Goal: Task Accomplishment & Management: Use online tool/utility

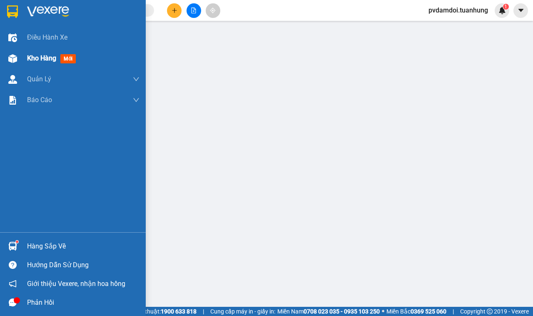
click at [20, 61] on div "Kho hàng mới" at bounding box center [73, 58] width 146 height 21
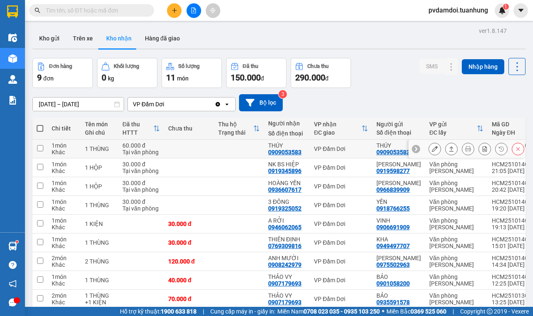
click at [448, 146] on icon at bounding box center [451, 149] width 6 height 6
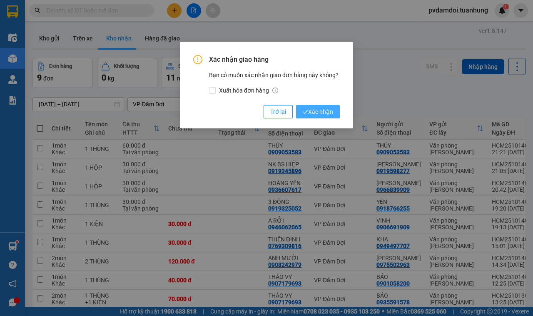
click at [330, 112] on span "Xác nhận" at bounding box center [318, 111] width 30 height 9
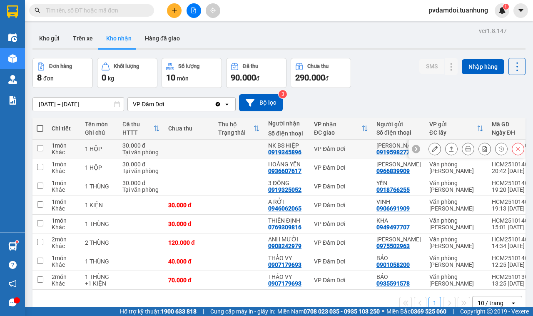
click at [448, 151] on icon at bounding box center [451, 149] width 6 height 6
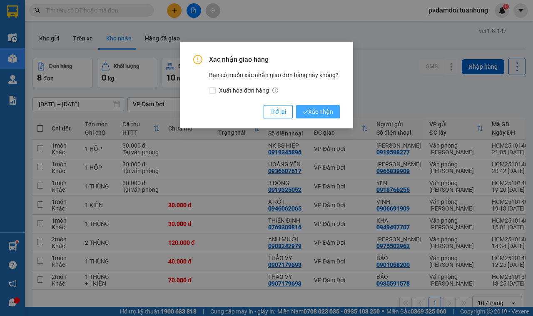
click at [323, 112] on span "Xác nhận" at bounding box center [318, 111] width 30 height 9
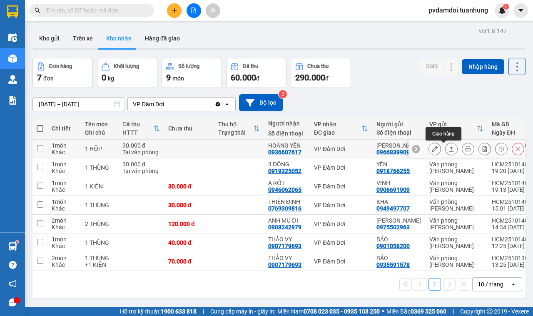
click at [448, 148] on icon at bounding box center [451, 149] width 6 height 6
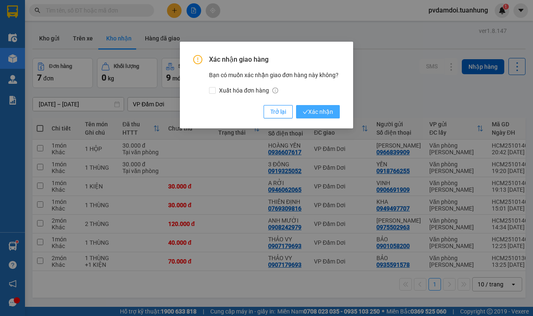
click at [321, 113] on span "Xác nhận" at bounding box center [318, 111] width 30 height 9
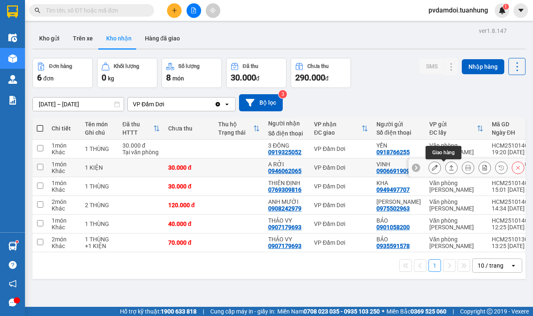
click at [448, 167] on icon at bounding box center [451, 167] width 6 height 6
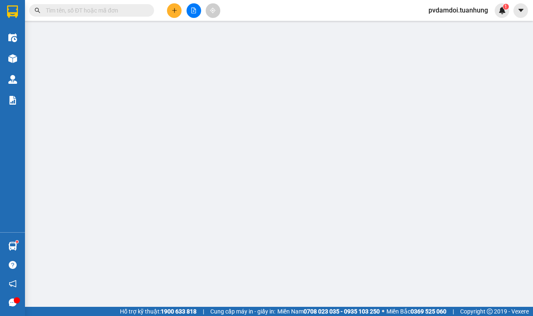
type input "0906691909"
type input "VINH"
type input "0946062065"
type input "A RỞI"
type input "30.000"
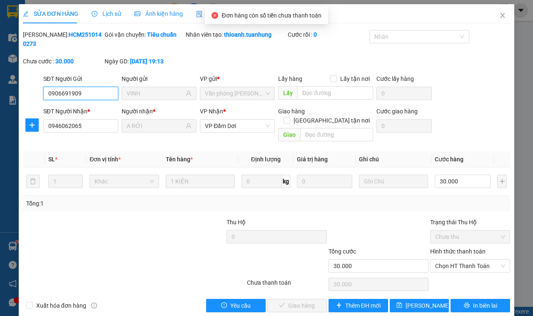
click at [449, 230] on span "Chưa thu" at bounding box center [470, 236] width 70 height 12
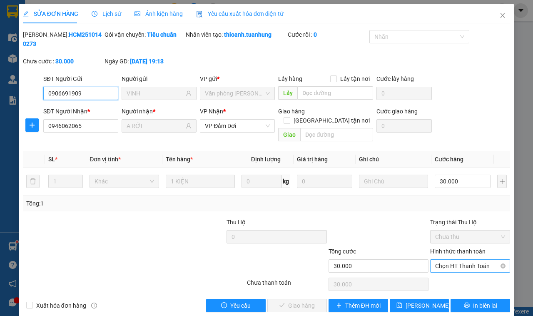
click at [450, 259] on span "Chọn HT Thanh Toán" at bounding box center [470, 265] width 70 height 12
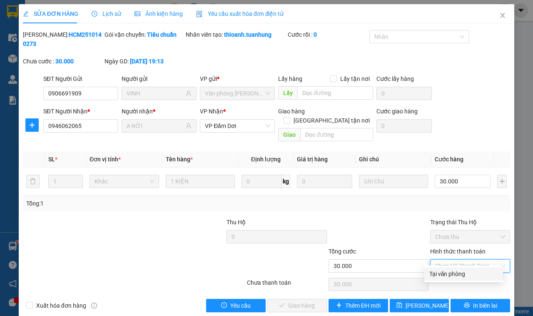
click at [440, 271] on div "Tại văn phòng" at bounding box center [463, 273] width 69 height 9
type input "0"
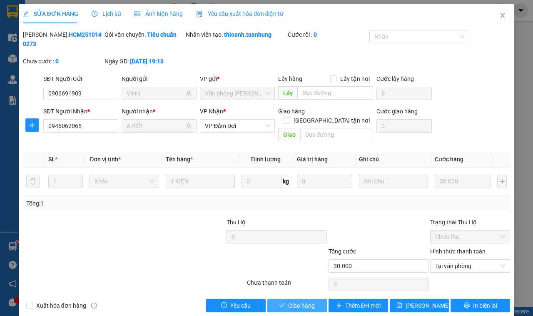
click at [304, 301] on span "Giao hàng" at bounding box center [301, 305] width 27 height 9
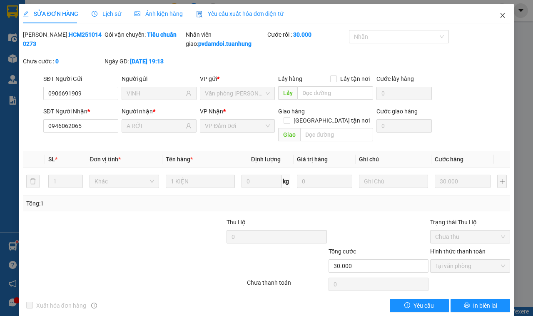
click at [491, 20] on span "Close" at bounding box center [502, 15] width 23 height 23
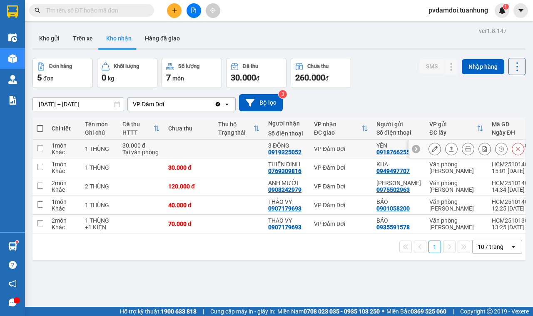
click at [448, 149] on icon at bounding box center [451, 149] width 6 height 6
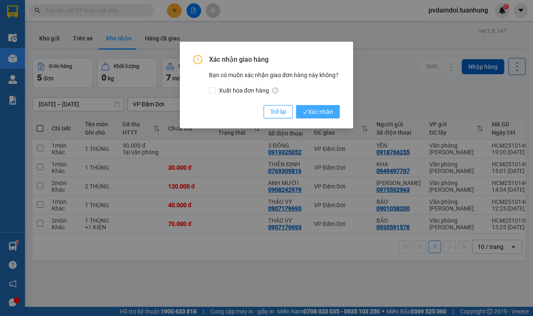
click at [313, 115] on span "Xác nhận" at bounding box center [318, 111] width 30 height 9
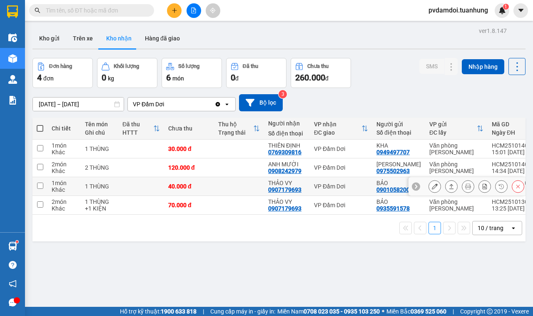
click at [446, 186] on button at bounding box center [452, 186] width 12 height 15
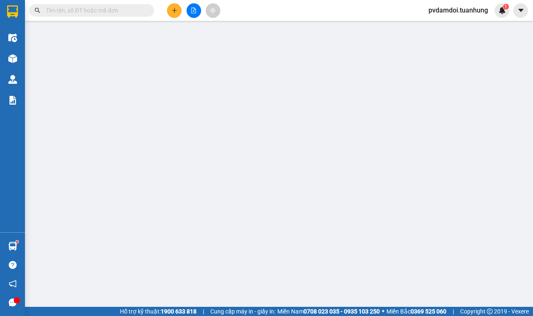
type input "0901058200"
type input "BẢO"
type input "0907179693"
type input "THẢO VY"
type input "40.000"
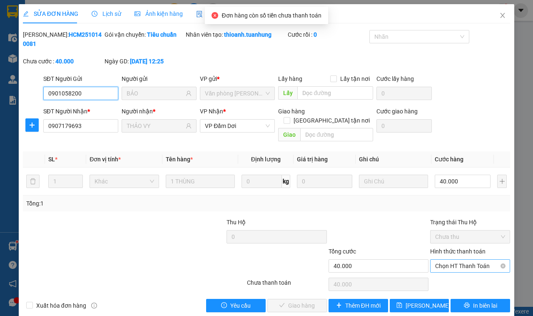
drag, startPoint x: 458, startPoint y: 251, endPoint x: 455, endPoint y: 254, distance: 4.4
click at [457, 259] on span "Chọn HT Thanh Toán" at bounding box center [470, 265] width 70 height 12
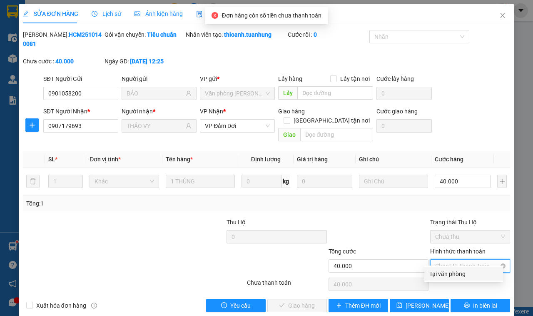
click at [450, 263] on span "Chọn HT Thanh Toán" at bounding box center [470, 265] width 70 height 12
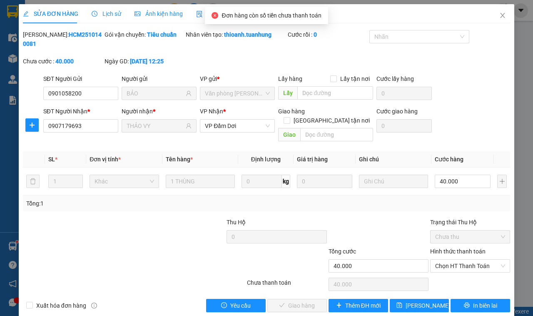
drag, startPoint x: 446, startPoint y: 266, endPoint x: 445, endPoint y: 271, distance: 6.1
click at [445, 271] on div "Total Paid Fee 0 Total UnPaid Fee 40.000 Cash Collection Total Fee Mã ĐH: HCM25…" at bounding box center [266, 171] width 487 height 282
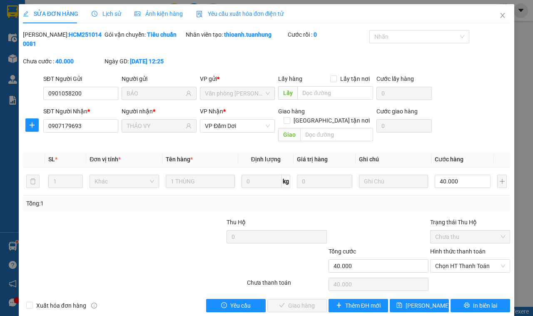
click at [438, 265] on div "Hình thức thanh toán Chọn HT Thanh Toán" at bounding box center [470, 260] width 80 height 29
click at [438, 259] on span "Chọn HT Thanh Toán" at bounding box center [470, 265] width 70 height 12
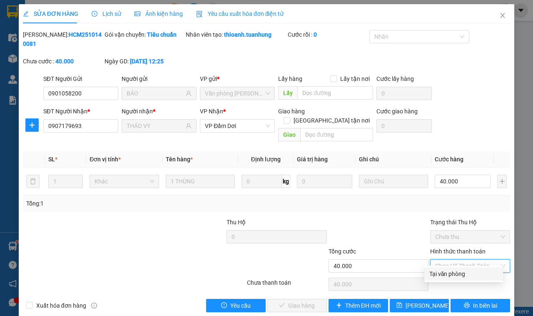
click at [440, 277] on div "Tại văn phòng" at bounding box center [463, 273] width 69 height 9
type input "0"
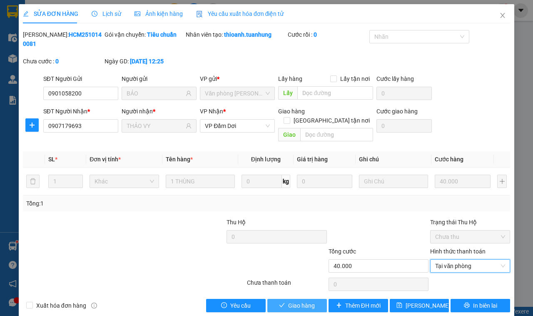
drag, startPoint x: 307, startPoint y: 294, endPoint x: 311, endPoint y: 290, distance: 6.5
click at [309, 301] on span "Giao hàng" at bounding box center [301, 305] width 27 height 9
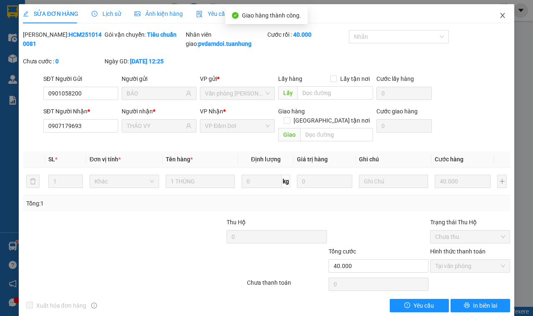
click at [493, 20] on span "Close" at bounding box center [502, 15] width 23 height 23
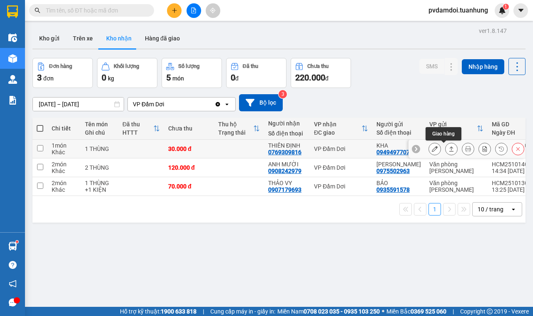
click at [446, 152] on button at bounding box center [452, 149] width 12 height 15
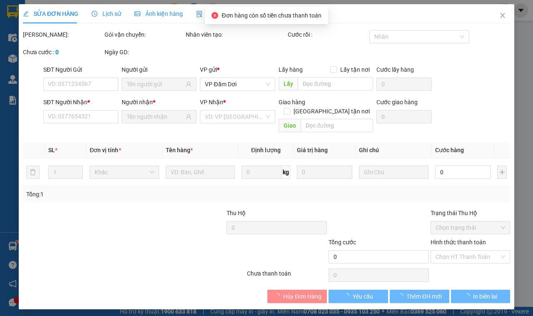
type input "0949497707"
type input "KHA"
type input "0769309816"
type input "THIÊN ĐỊNH"
type input "30.000"
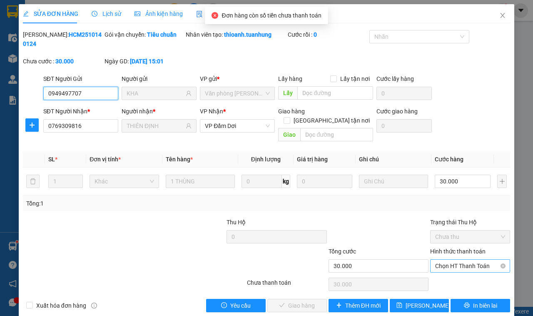
click at [443, 259] on span "Chọn HT Thanh Toán" at bounding box center [470, 265] width 70 height 12
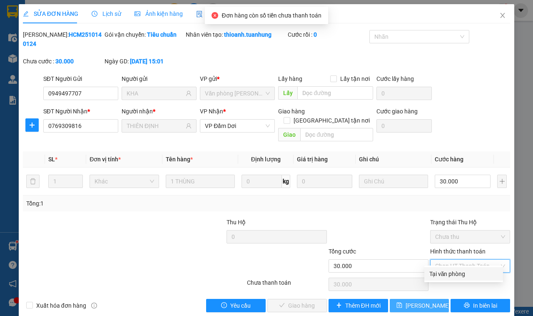
drag, startPoint x: 442, startPoint y: 274, endPoint x: 405, endPoint y: 290, distance: 40.5
click at [441, 276] on div "Tại văn phòng" at bounding box center [463, 273] width 69 height 9
type input "0"
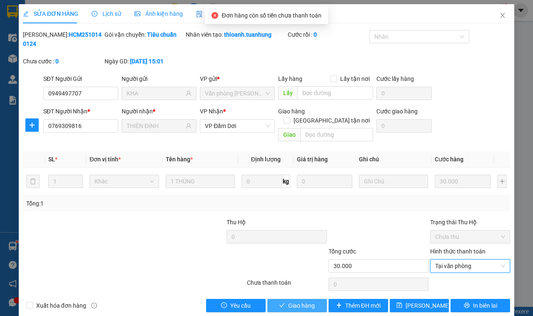
click at [271, 301] on button "Giao hàng" at bounding box center [297, 305] width 60 height 13
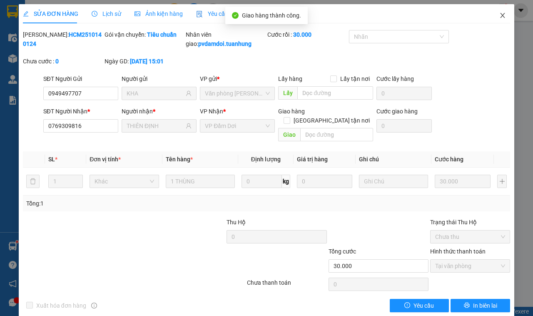
click at [499, 15] on icon "close" at bounding box center [502, 15] width 7 height 7
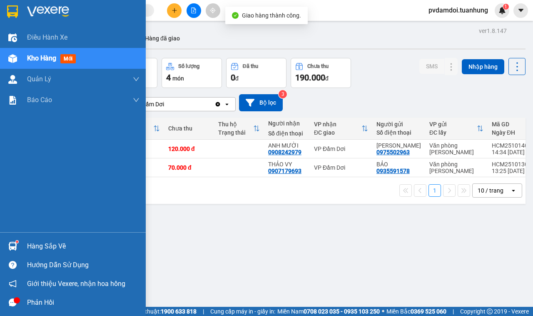
click at [17, 244] on div at bounding box center [12, 246] width 15 height 15
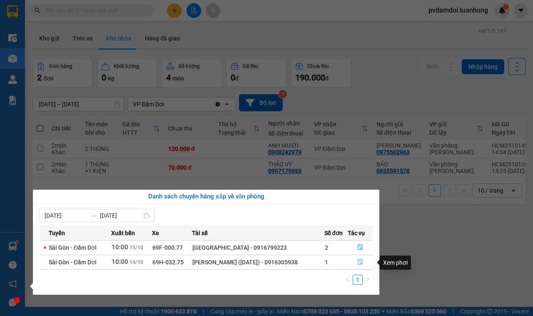
click at [358, 266] on button "button" at bounding box center [360, 261] width 24 height 13
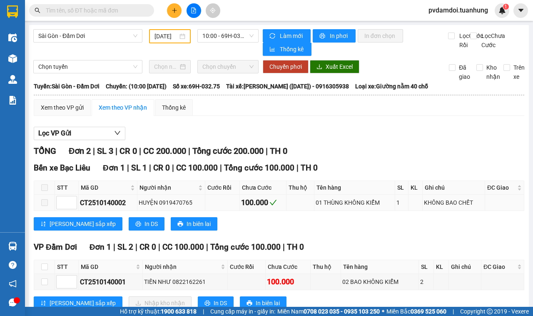
scroll to position [30, 0]
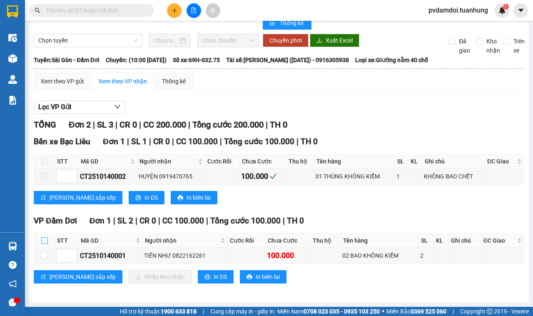
click at [47, 238] on input "checkbox" at bounding box center [44, 240] width 7 height 7
checkbox input "true"
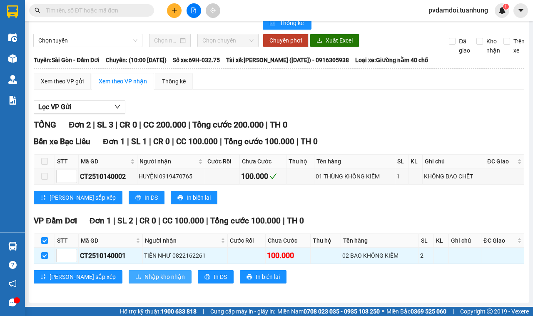
click at [144, 278] on span "Nhập kho nhận" at bounding box center [164, 276] width 40 height 9
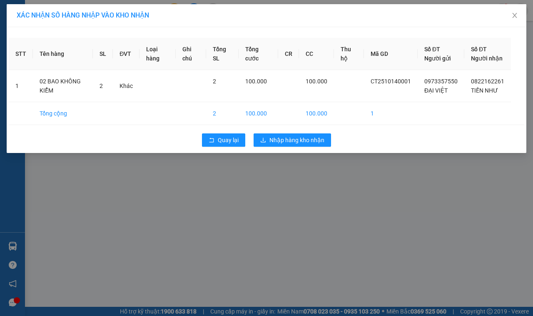
click at [317, 151] on div "Quay lại Nhập hàng kho nhận" at bounding box center [266, 140] width 515 height 22
click at [315, 144] on span "Nhập hàng kho nhận" at bounding box center [296, 139] width 55 height 9
